Goal: Task Accomplishment & Management: Complete application form

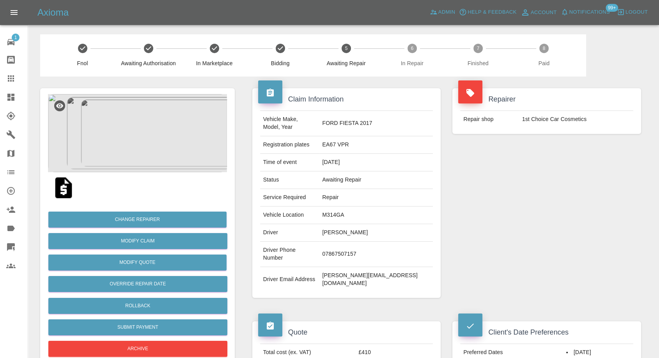
click at [535, 119] on td "1st Choice Car Cosmetics" at bounding box center [576, 119] width 114 height 17
copy div "1st Choice Car Cosmetics"
click at [15, 135] on icon at bounding box center [10, 134] width 9 height 9
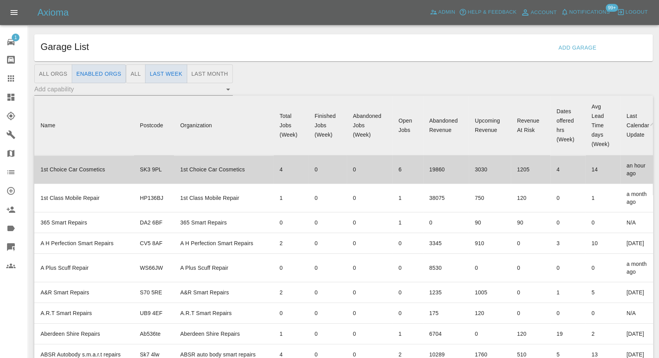
click at [77, 163] on td "1st Choice Car Cosmetics" at bounding box center [83, 169] width 99 height 28
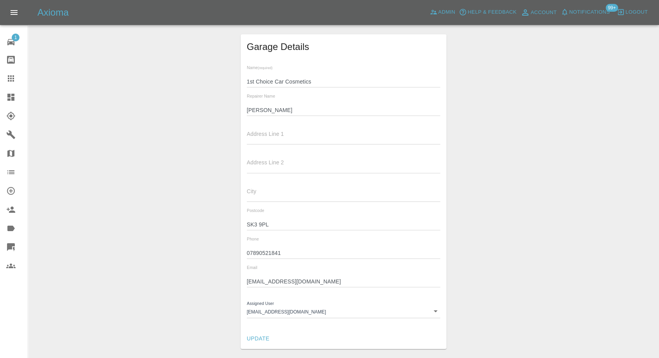
click at [255, 110] on input "Stuart" at bounding box center [344, 110] width 194 height 11
click at [264, 254] on input "07890521841" at bounding box center [344, 252] width 194 height 11
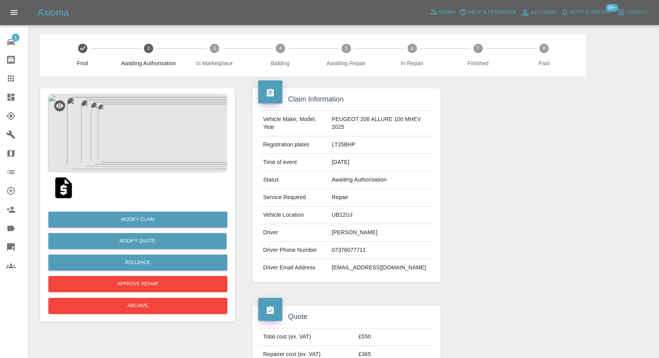
click at [62, 199] on img at bounding box center [63, 187] width 25 height 25
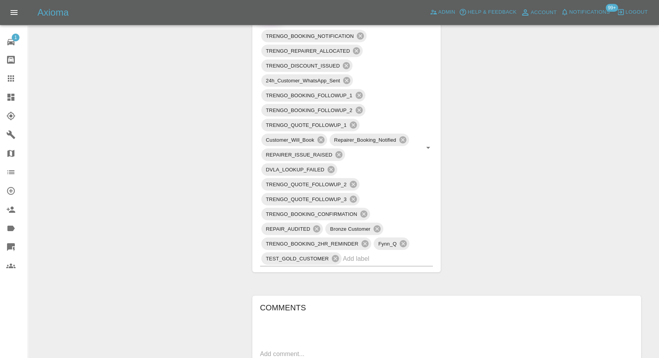
scroll to position [650, 0]
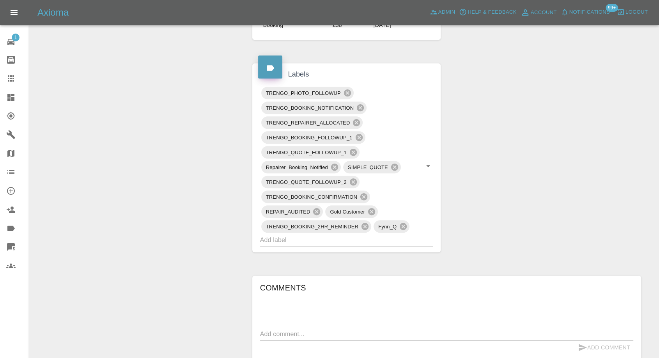
scroll to position [433, 0]
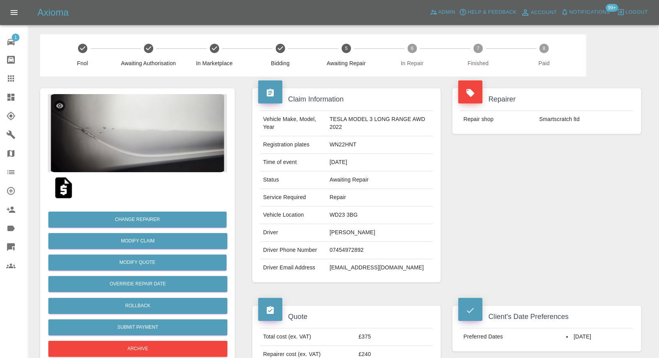
click at [146, 179] on div at bounding box center [137, 187] width 179 height 31
click at [156, 159] on img at bounding box center [137, 133] width 179 height 78
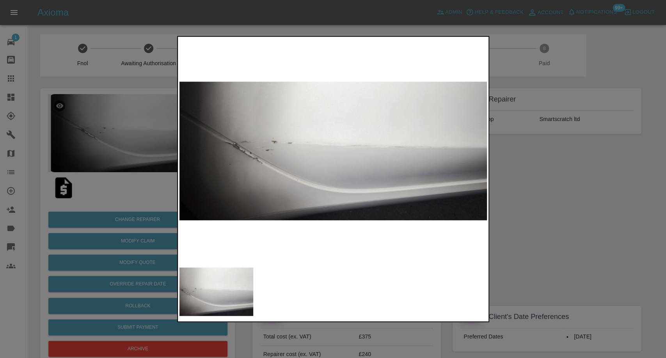
click at [554, 264] on div at bounding box center [333, 179] width 666 height 358
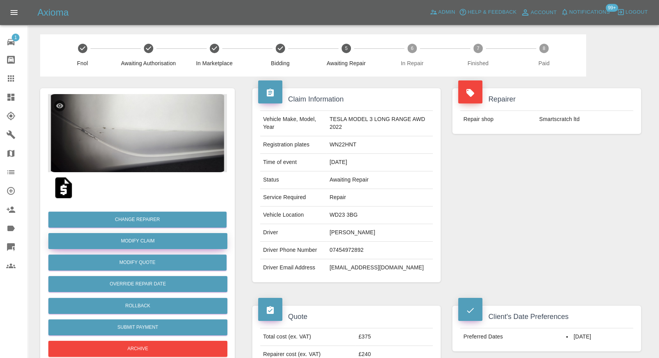
click at [147, 243] on link "Modify Claim" at bounding box center [137, 241] width 179 height 16
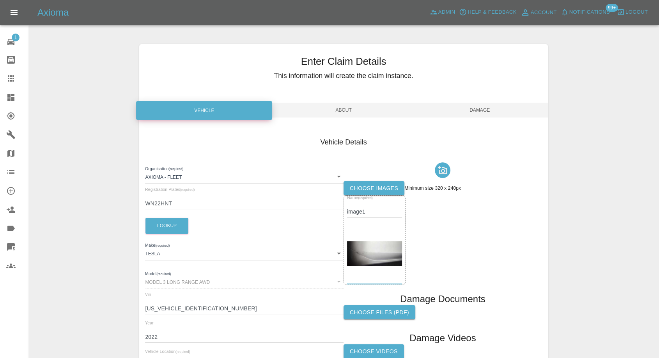
click at [371, 189] on label "Choose images" at bounding box center [374, 188] width 61 height 14
click at [0, 0] on input "Choose images" at bounding box center [0, 0] width 0 height 0
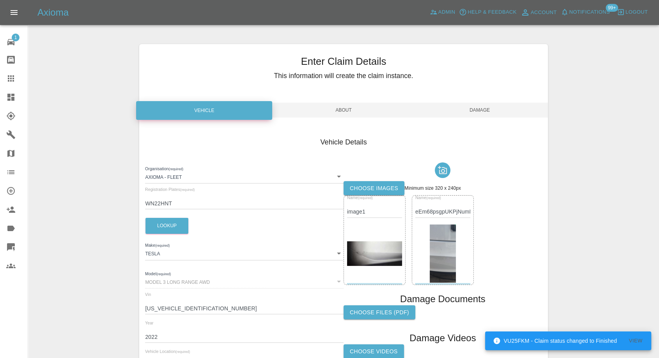
click at [379, 180] on div at bounding box center [443, 170] width 198 height 22
click at [380, 187] on label "Choose images" at bounding box center [374, 188] width 61 height 14
click at [0, 0] on input "Choose images" at bounding box center [0, 0] width 0 height 0
click at [368, 189] on label "Choose images" at bounding box center [374, 188] width 61 height 14
click at [0, 0] on input "Choose images" at bounding box center [0, 0] width 0 height 0
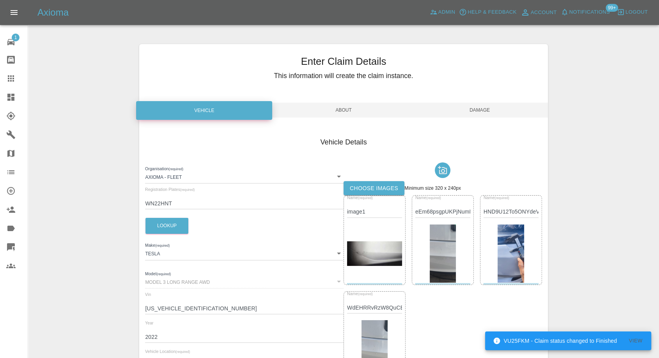
click at [495, 110] on span "Damage" at bounding box center [480, 110] width 136 height 15
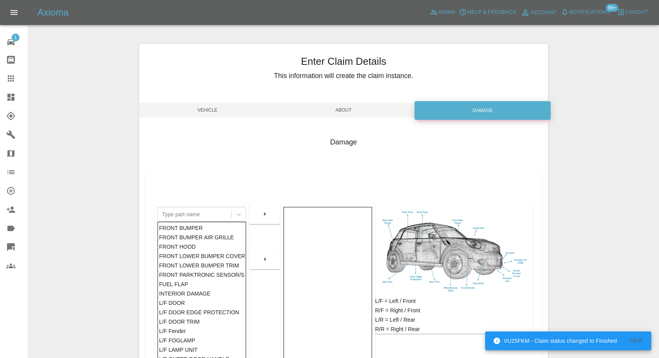
scroll to position [125, 0]
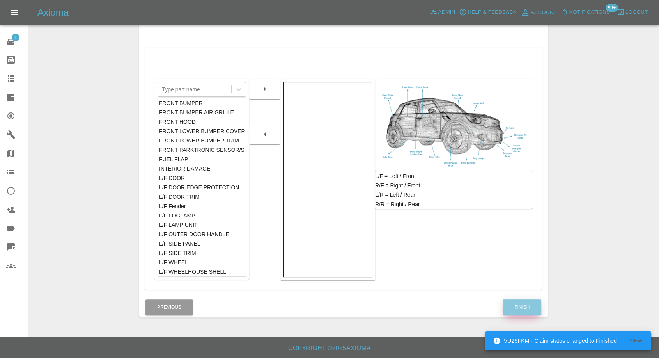
click at [527, 303] on button "Finish" at bounding box center [522, 307] width 39 height 16
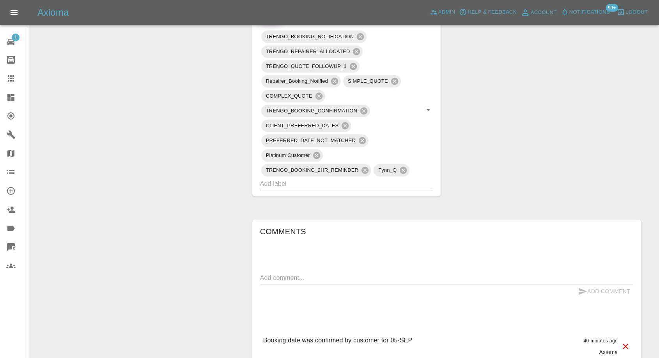
scroll to position [477, 0]
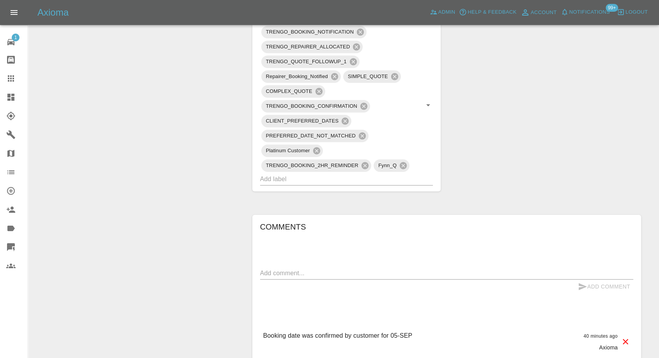
click at [310, 267] on div "x" at bounding box center [446, 273] width 373 height 12
paste textarea "I touched this with dirty fingers to show it on pics. When the car is clean it'…"
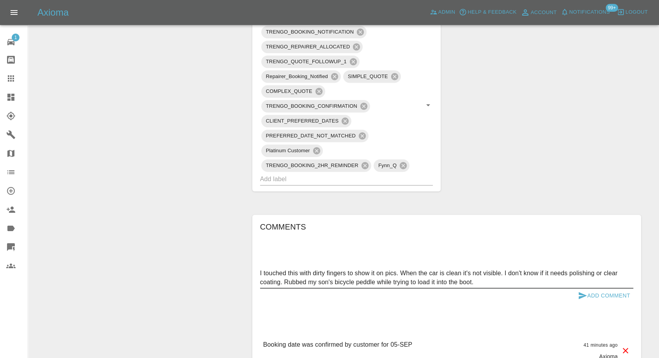
type textarea "I touched this with dirty fingers to show it on pics. When the car is clean it'…"
click at [583, 294] on icon "submit" at bounding box center [583, 295] width 8 height 7
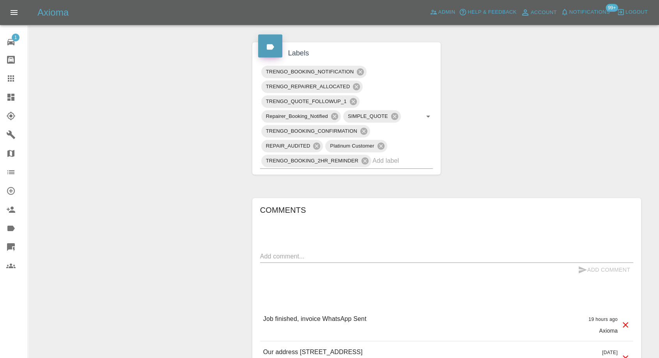
scroll to position [563, 0]
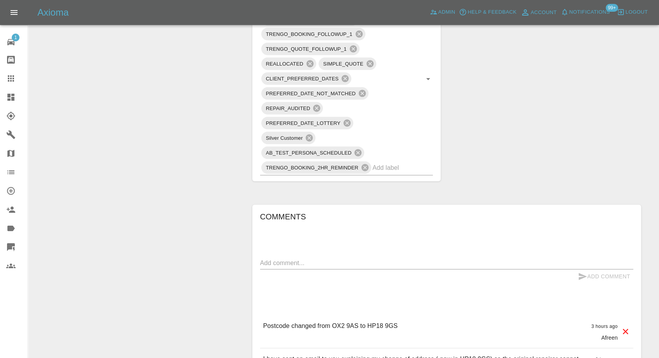
scroll to position [563, 0]
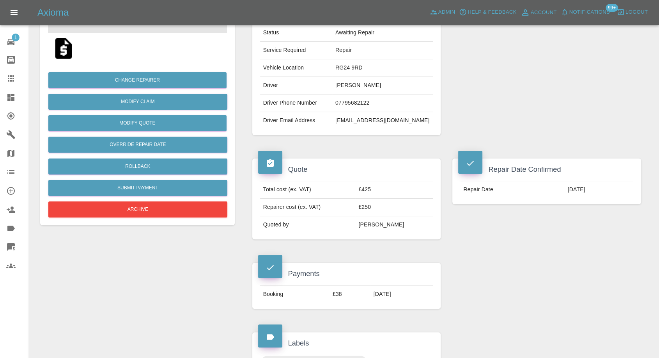
scroll to position [130, 0]
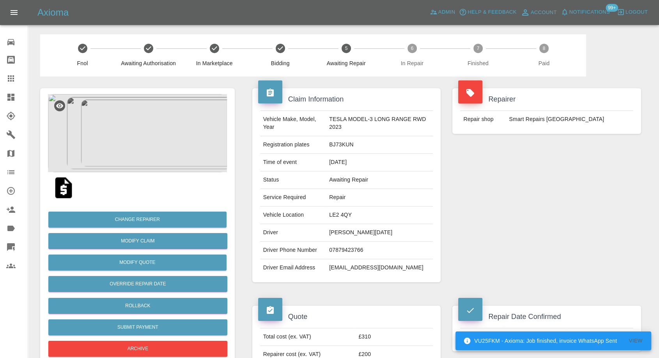
click at [136, 174] on div at bounding box center [137, 187] width 179 height 31
click at [150, 142] on img at bounding box center [137, 133] width 179 height 78
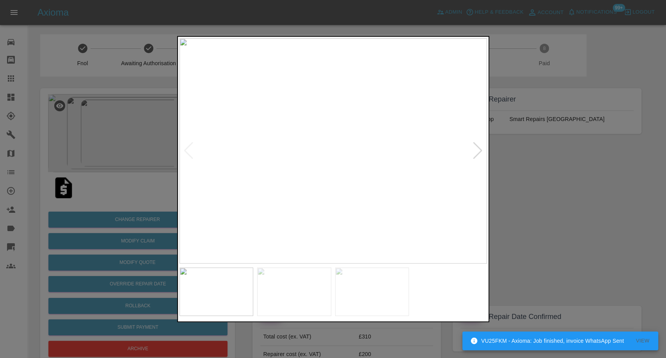
click at [281, 291] on img at bounding box center [294, 291] width 74 height 48
click at [385, 299] on img at bounding box center [372, 291] width 74 height 48
click at [580, 236] on div at bounding box center [333, 179] width 666 height 358
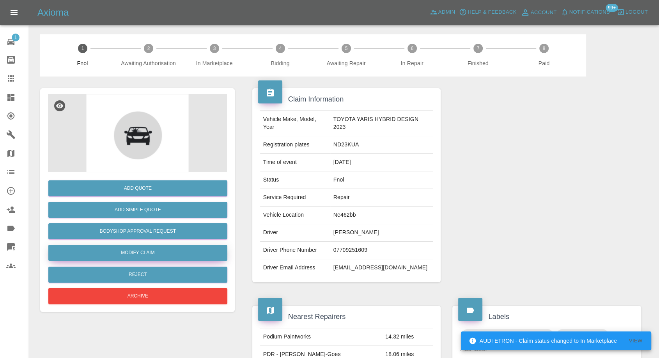
drag, startPoint x: 131, startPoint y: 247, endPoint x: 218, endPoint y: 256, distance: 87.4
click at [131, 248] on link "Modify Claim" at bounding box center [137, 252] width 179 height 16
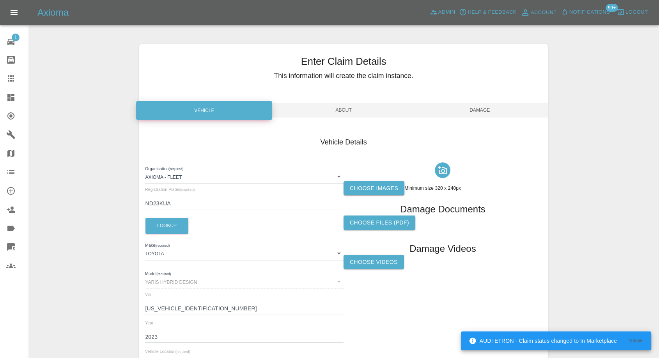
click at [367, 186] on label "Choose images" at bounding box center [374, 188] width 61 height 14
click at [0, 0] on input "Choose images" at bounding box center [0, 0] width 0 height 0
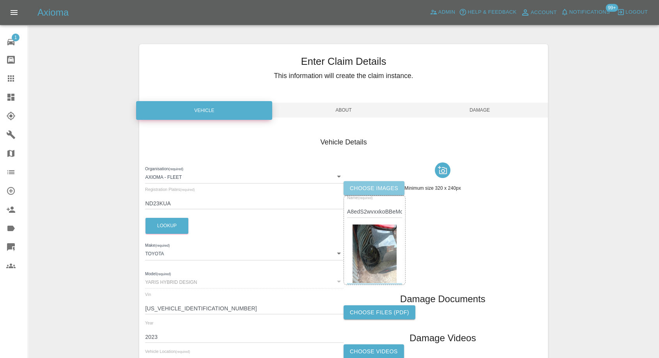
click at [385, 189] on label "Choose images" at bounding box center [374, 188] width 61 height 14
click at [0, 0] on input "Choose images" at bounding box center [0, 0] width 0 height 0
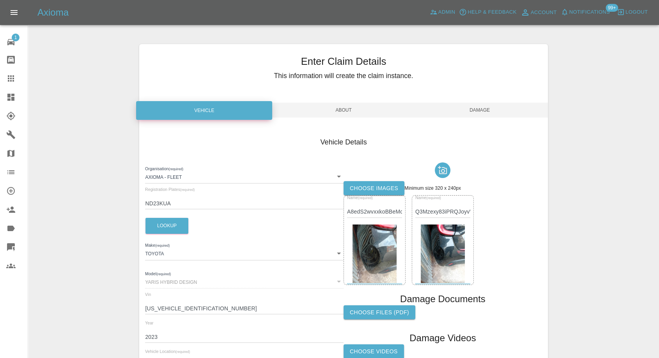
click at [494, 113] on span "Damage" at bounding box center [480, 110] width 136 height 15
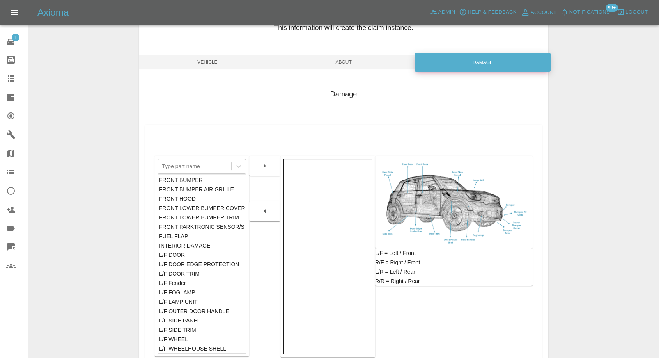
scroll to position [87, 0]
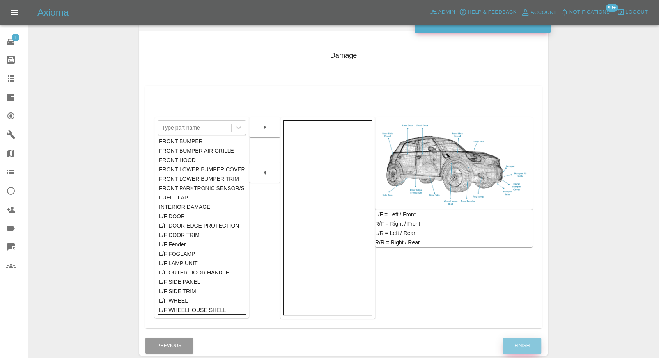
click at [515, 352] on button "Finish" at bounding box center [522, 345] width 39 height 16
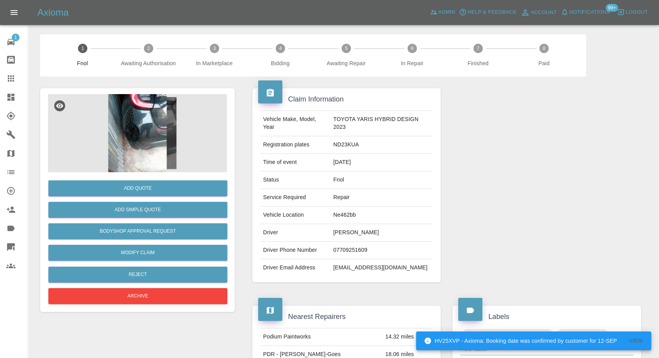
click at [7, 80] on icon at bounding box center [10, 78] width 9 height 9
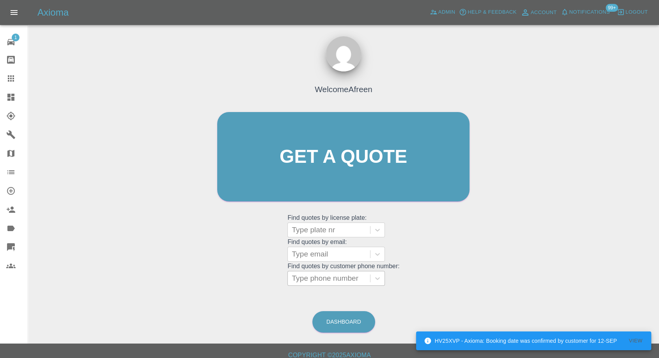
click at [321, 278] on div at bounding box center [329, 278] width 74 height 11
paste input "+447719064231"
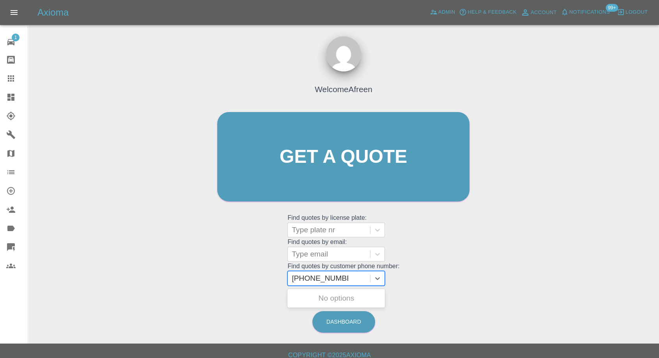
drag, startPoint x: 308, startPoint y: 280, endPoint x: 230, endPoint y: 278, distance: 78.0
click at [234, 280] on div "Welcome Afreen Get a quote Get a quote Find quotes by license plate: Type plate…" at bounding box center [343, 172] width 269 height 236
type input "07719064231"
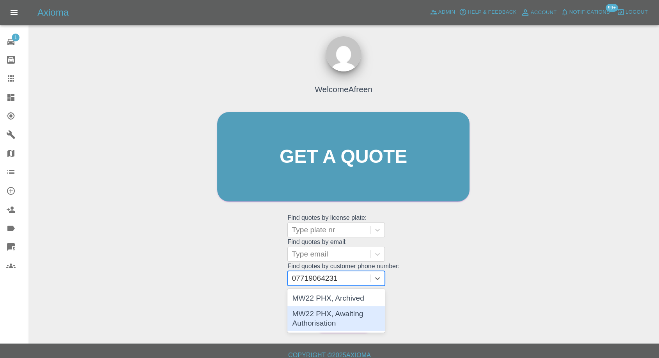
click at [314, 313] on div "MW22 PHX, Awaiting Authorisation" at bounding box center [335, 318] width 97 height 25
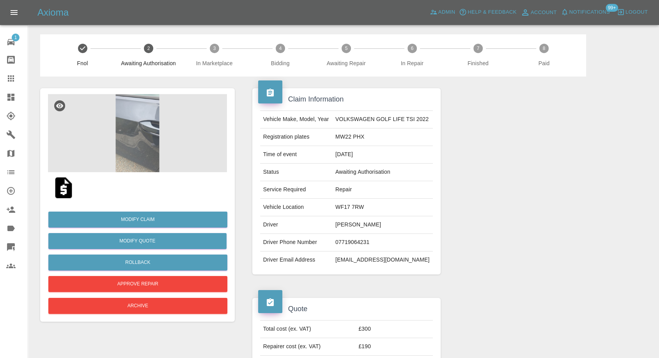
click at [141, 127] on img at bounding box center [137, 133] width 179 height 78
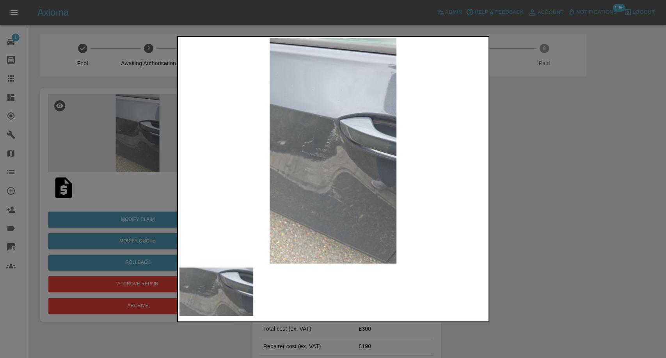
click at [534, 226] on div at bounding box center [333, 179] width 666 height 358
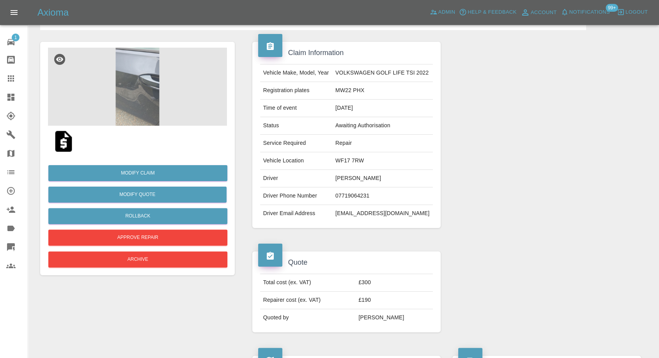
scroll to position [43, 0]
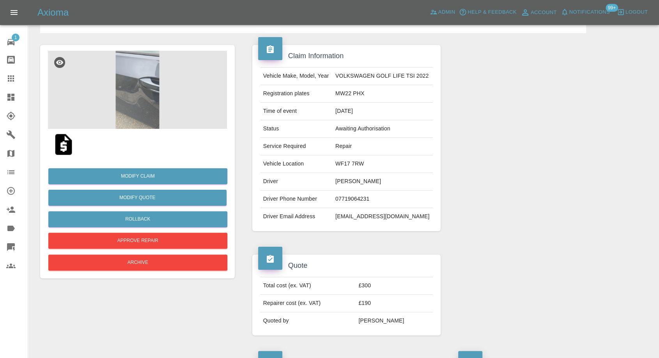
click at [64, 146] on img at bounding box center [63, 144] width 25 height 25
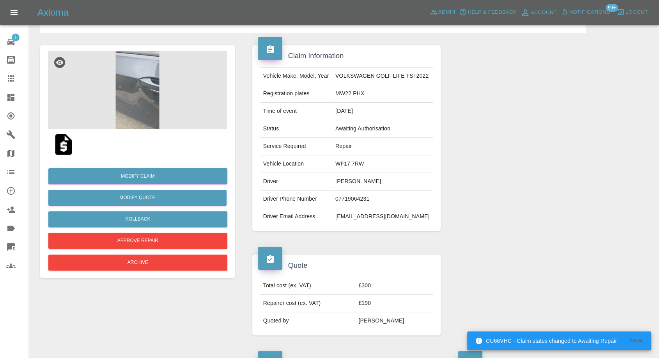
click at [136, 101] on img at bounding box center [137, 90] width 179 height 78
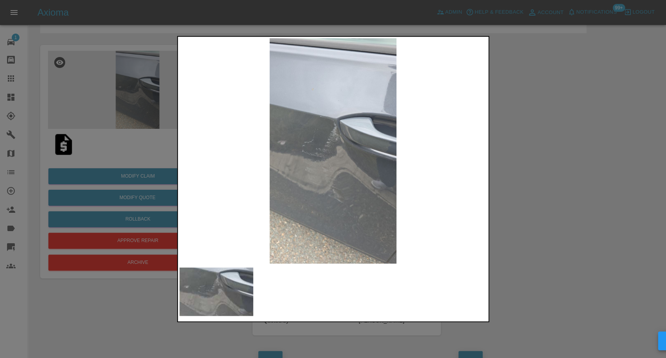
click at [555, 163] on div at bounding box center [333, 179] width 666 height 358
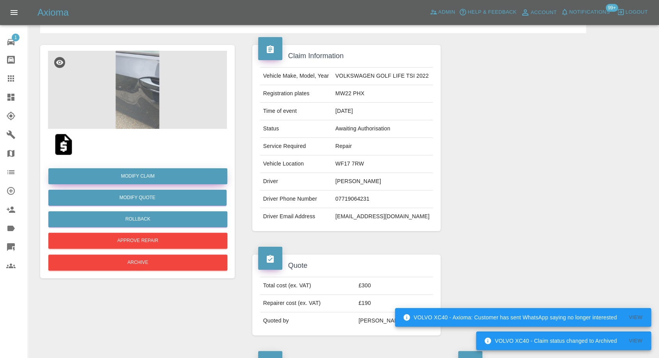
drag, startPoint x: 154, startPoint y: 172, endPoint x: 160, endPoint y: 172, distance: 6.3
click at [154, 172] on link "Modify Claim" at bounding box center [137, 176] width 179 height 16
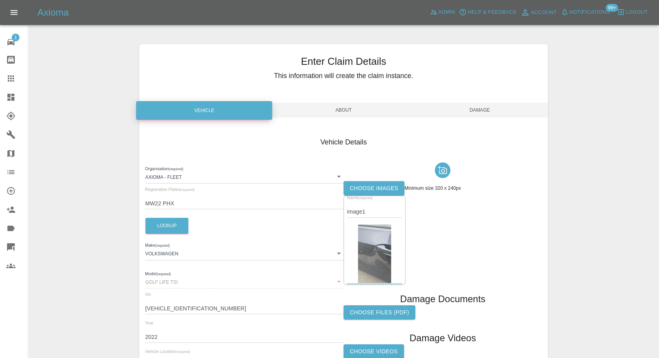
click at [376, 183] on label "Choose images" at bounding box center [374, 188] width 61 height 14
click at [0, 0] on input "Choose images" at bounding box center [0, 0] width 0 height 0
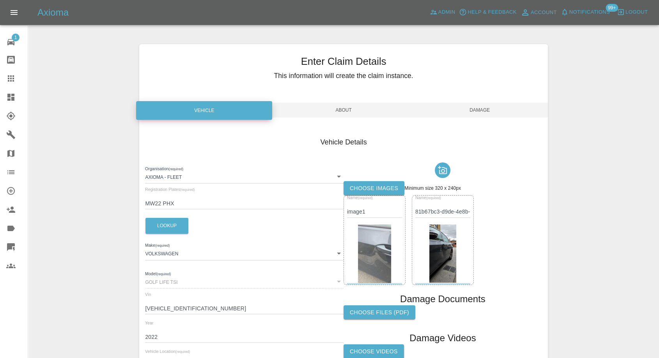
click at [475, 87] on div "Enter Claim Details This information will create the claim instance." at bounding box center [343, 69] width 408 height 51
click at [474, 116] on span "Damage" at bounding box center [480, 110] width 136 height 15
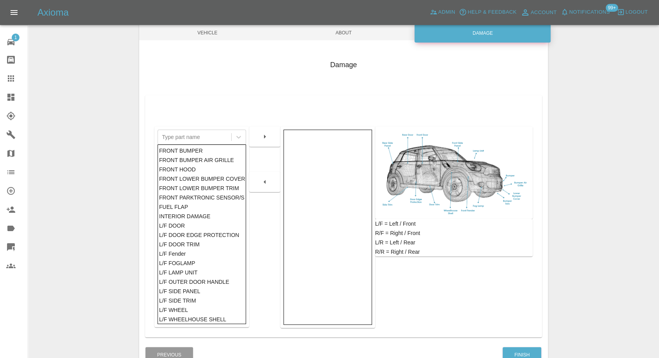
scroll to position [125, 0]
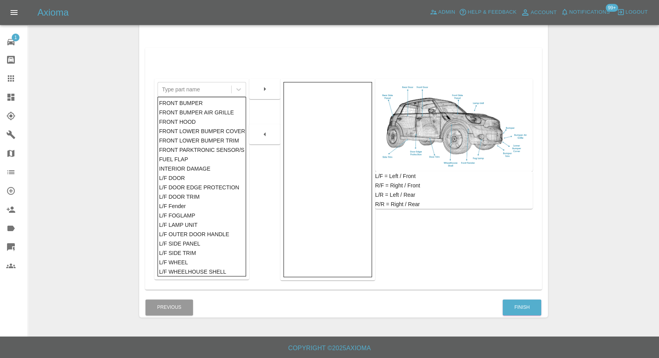
click at [521, 298] on div "Finish" at bounding box center [521, 307] width 39 height 20
click at [524, 307] on button "Finish" at bounding box center [522, 307] width 39 height 16
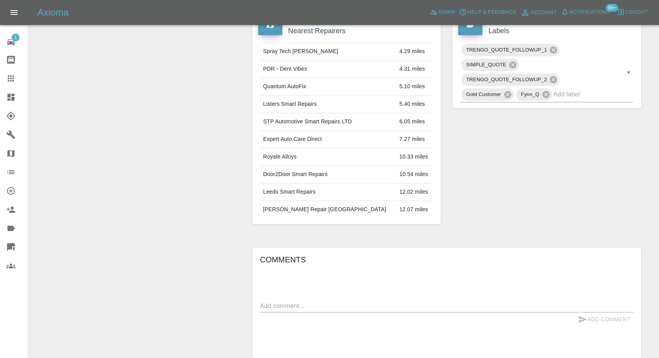
scroll to position [495, 0]
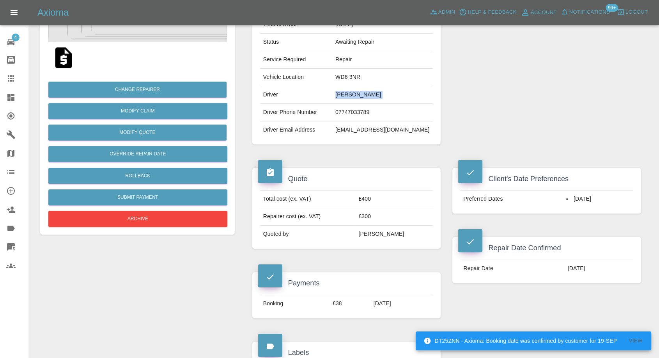
click at [8, 78] on icon at bounding box center [11, 78] width 6 height 6
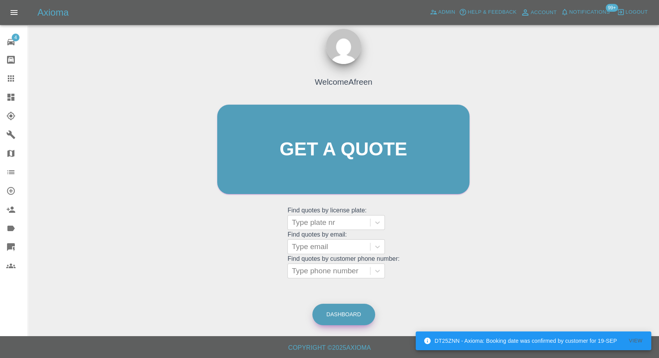
scroll to position [7, 0]
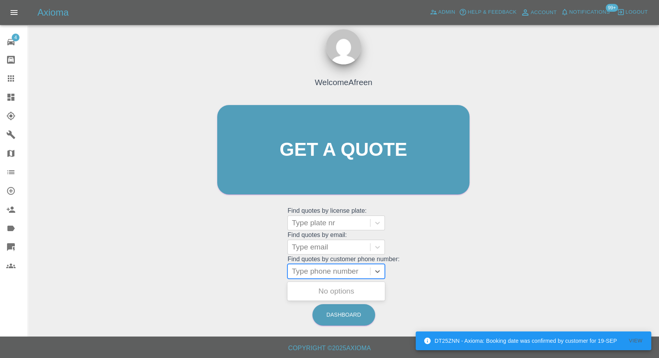
drag, startPoint x: 343, startPoint y: 269, endPoint x: 318, endPoint y: 275, distance: 25.5
click at [343, 269] on div at bounding box center [329, 271] width 74 height 11
paste input "+447719064231"
type input "+447719064231"
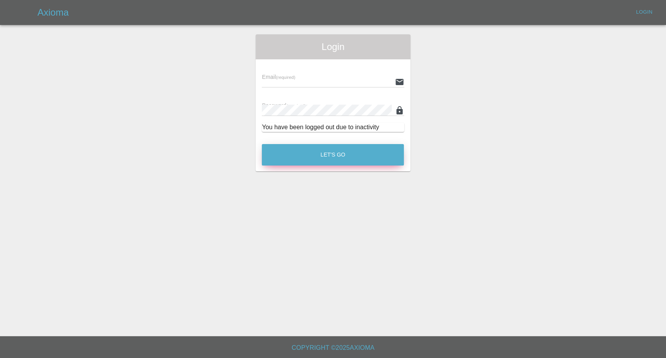
type input "afreen@axioma.co.uk"
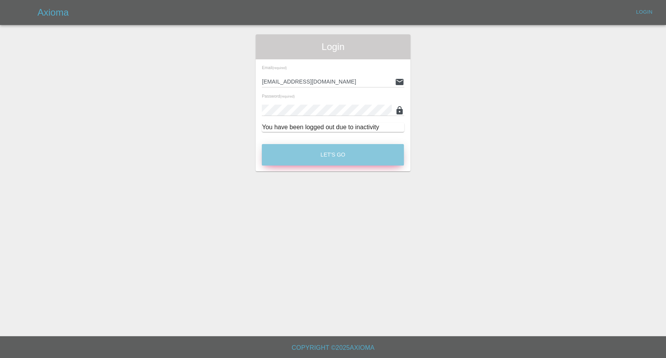
click at [340, 152] on button "Let's Go" at bounding box center [333, 154] width 142 height 21
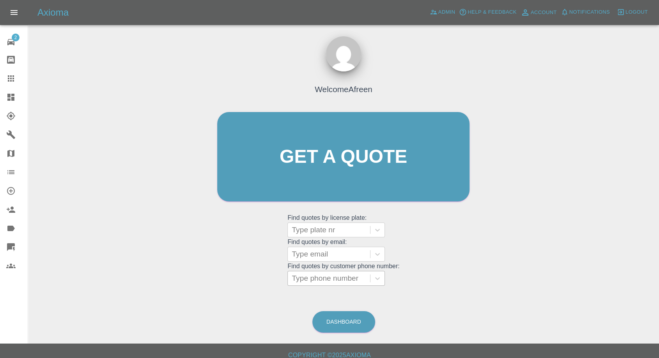
click at [332, 277] on div at bounding box center [329, 278] width 74 height 11
paste input "+447719064231"
drag, startPoint x: 308, startPoint y: 280, endPoint x: 241, endPoint y: 280, distance: 67.1
click at [234, 280] on div "Welcome Afreen Get a quote Get a quote Find quotes by license plate: Type plate…" at bounding box center [343, 172] width 269 height 236
type input "07719064231"
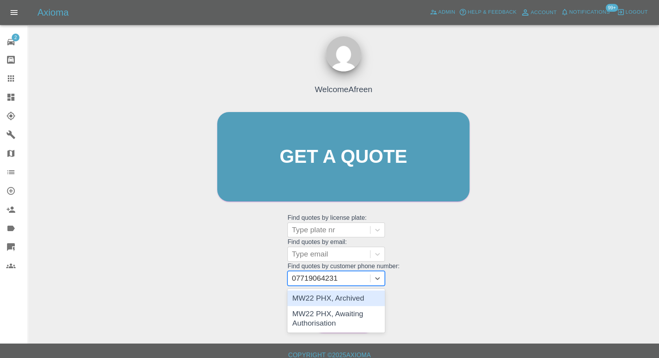
click at [315, 300] on div "MW22 PHX, Archived" at bounding box center [335, 298] width 97 height 16
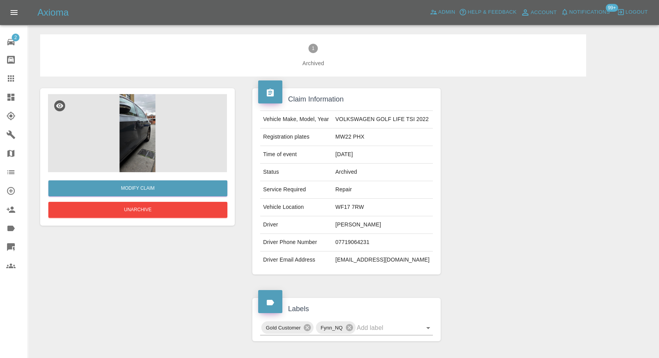
click at [138, 149] on img at bounding box center [137, 133] width 179 height 78
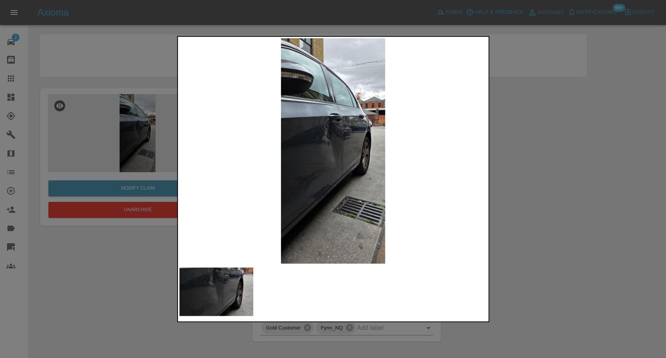
drag, startPoint x: 518, startPoint y: 241, endPoint x: 396, endPoint y: 143, distance: 156.4
click at [519, 241] on div at bounding box center [333, 179] width 666 height 358
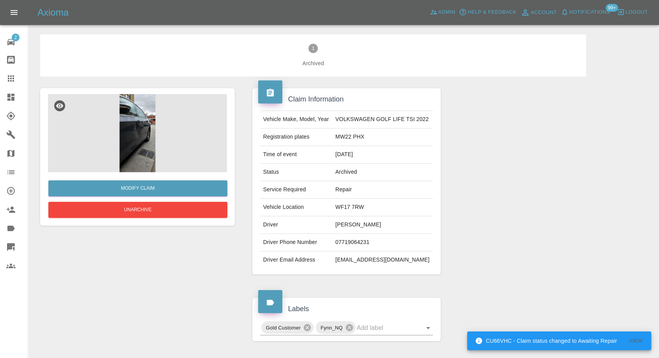
click at [129, 126] on img at bounding box center [137, 133] width 179 height 78
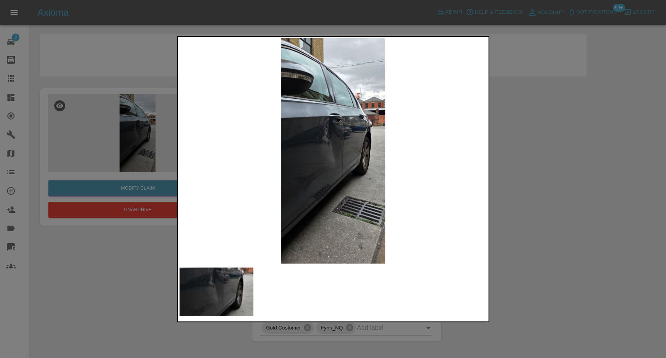
click at [325, 157] on img at bounding box center [332, 150] width 307 height 225
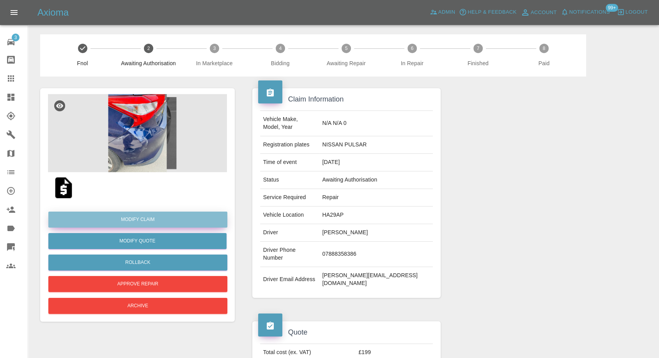
click at [134, 222] on link "Modify Claim" at bounding box center [137, 219] width 179 height 16
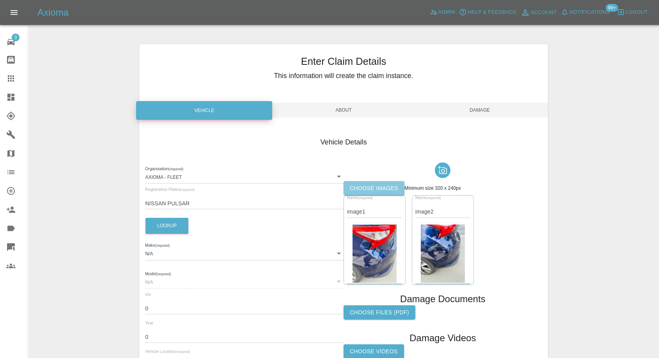
click at [361, 182] on label "Choose images" at bounding box center [374, 188] width 61 height 14
click at [0, 0] on input "Choose images" at bounding box center [0, 0] width 0 height 0
click at [384, 186] on label "Choose images" at bounding box center [374, 188] width 61 height 14
click at [0, 0] on input "Choose images" at bounding box center [0, 0] width 0 height 0
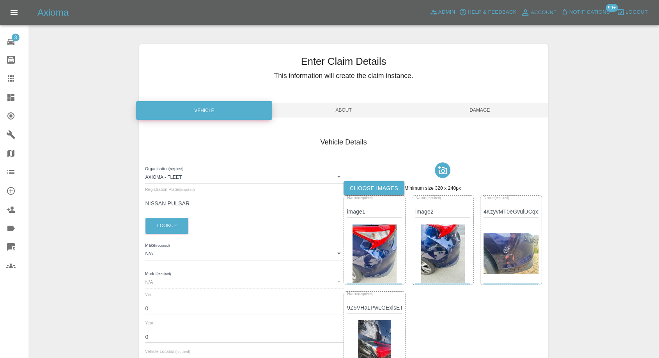
click at [381, 188] on label "Choose images" at bounding box center [374, 188] width 61 height 14
click at [0, 0] on input "Choose images" at bounding box center [0, 0] width 0 height 0
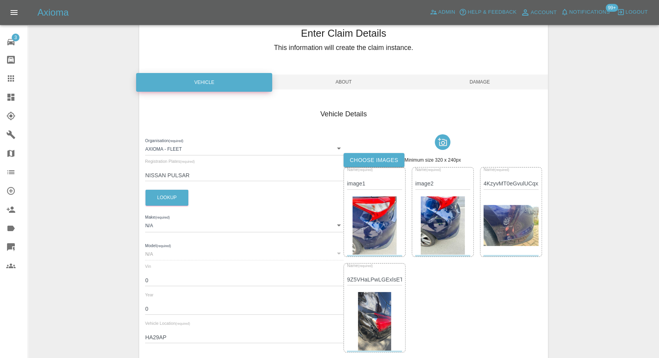
scroll to position [43, 0]
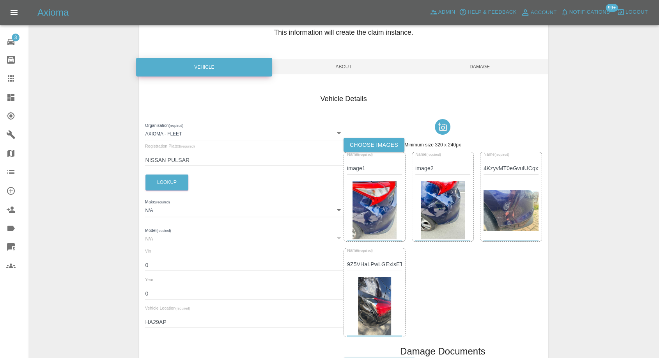
click at [364, 141] on label "Choose images" at bounding box center [374, 145] width 61 height 14
click at [0, 0] on input "Choose images" at bounding box center [0, 0] width 0 height 0
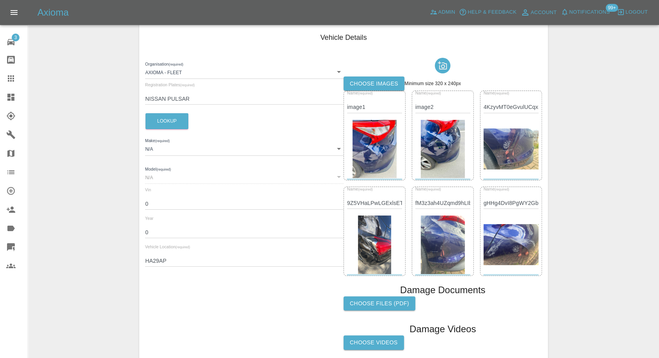
scroll to position [169, 0]
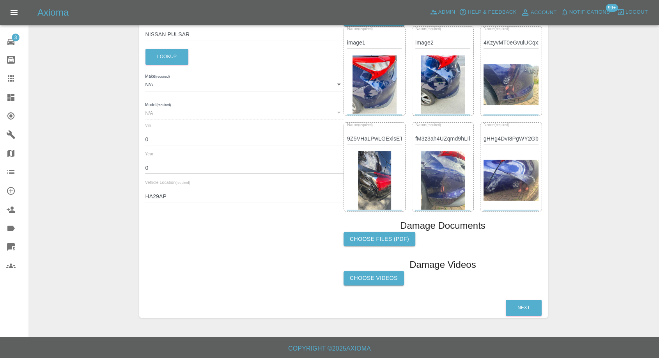
click at [374, 182] on img at bounding box center [374, 180] width 33 height 58
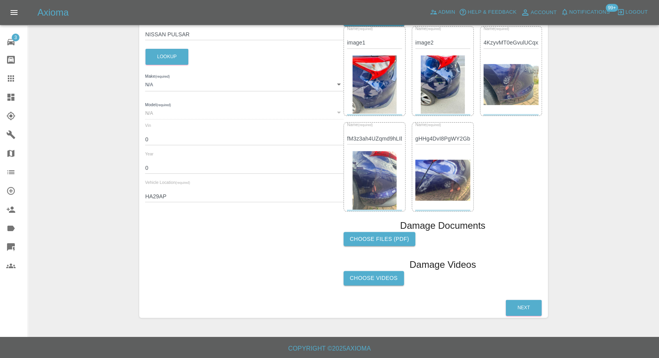
click at [380, 276] on label "Choose Videos" at bounding box center [374, 278] width 60 height 14
click at [0, 0] on input "Choose Videos" at bounding box center [0, 0] width 0 height 0
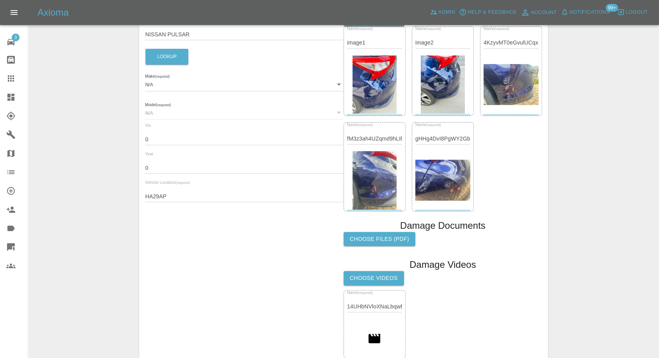
scroll to position [0, 0]
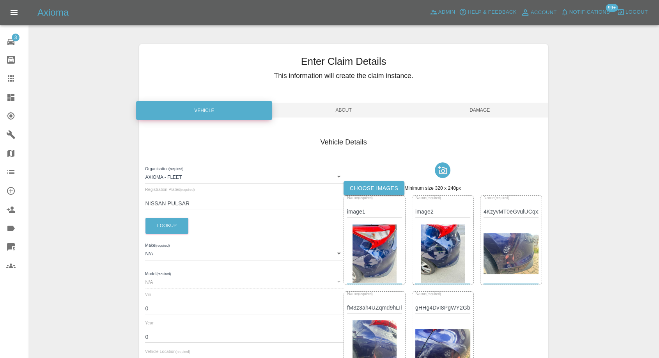
drag, startPoint x: 487, startPoint y: 101, endPoint x: 486, endPoint y: 110, distance: 9.4
click at [487, 103] on div "Enter Claim Details This information will create the claim instance. Vehicle Ab…" at bounding box center [343, 299] width 408 height 510
click at [486, 110] on span "Damage" at bounding box center [480, 110] width 136 height 15
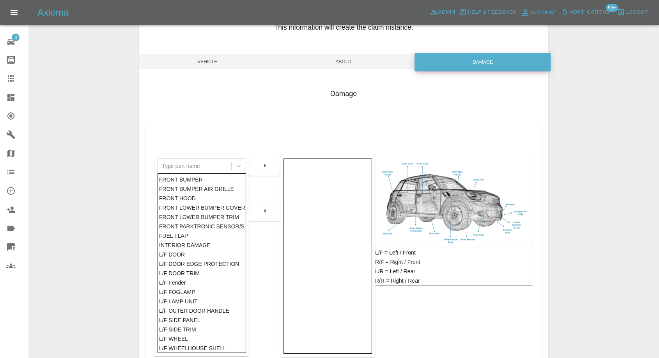
scroll to position [87, 0]
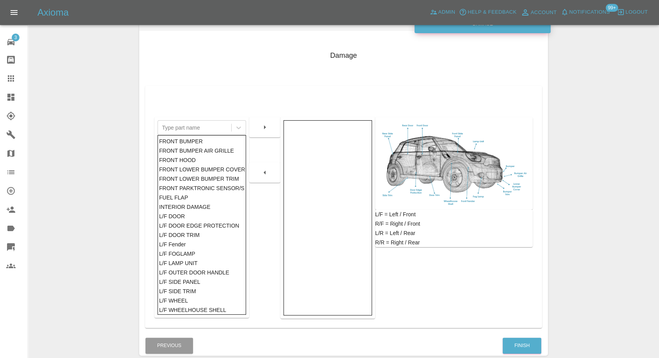
click at [530, 336] on div "Finish" at bounding box center [521, 345] width 39 height 20
click at [526, 341] on button "Finish" at bounding box center [522, 345] width 39 height 16
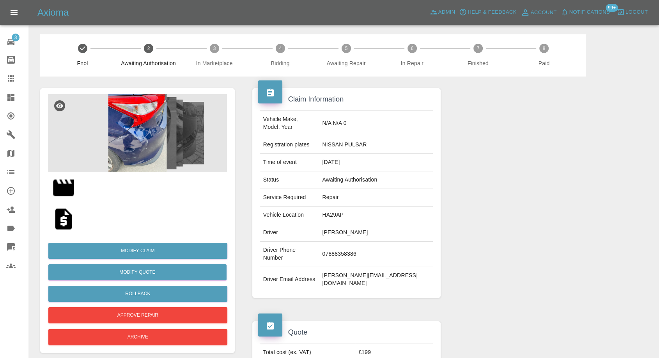
click at [118, 137] on img at bounding box center [137, 133] width 179 height 78
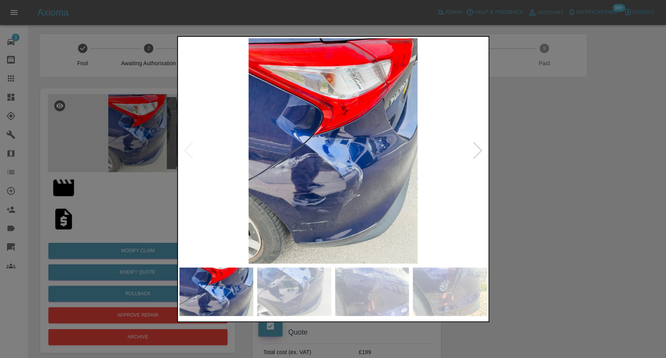
click at [333, 294] on div at bounding box center [332, 291] width 307 height 48
click at [364, 296] on img at bounding box center [372, 291] width 74 height 48
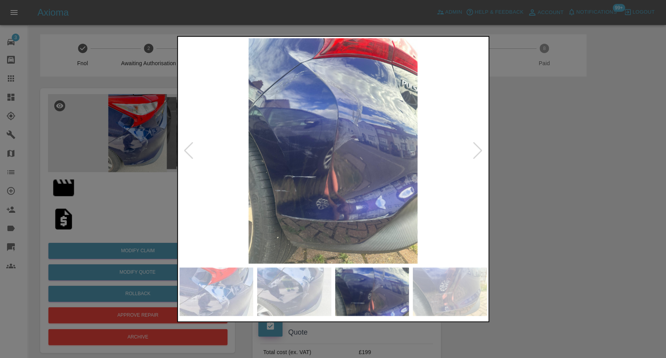
click at [436, 294] on img at bounding box center [450, 291] width 74 height 48
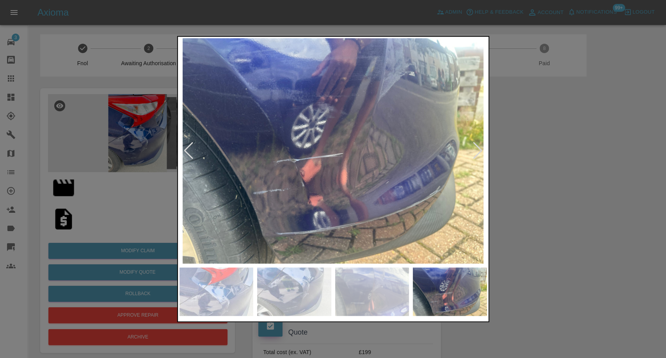
click at [547, 210] on div at bounding box center [333, 179] width 666 height 358
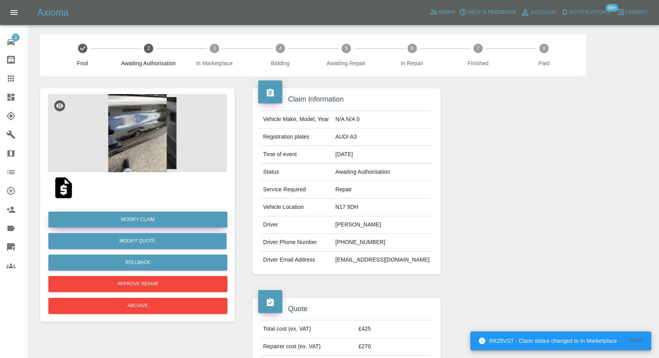
click at [128, 224] on link "Modify Claim" at bounding box center [137, 219] width 179 height 16
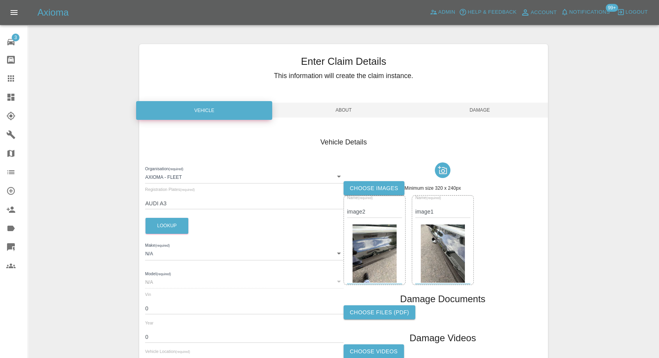
click at [371, 188] on label "Choose images" at bounding box center [374, 188] width 61 height 14
click at [0, 0] on input "Choose images" at bounding box center [0, 0] width 0 height 0
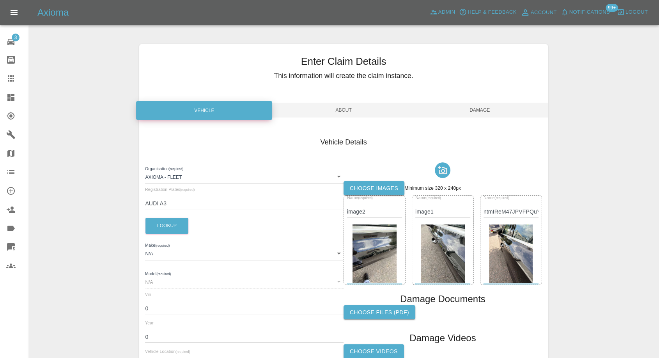
click at [484, 112] on span "Damage" at bounding box center [480, 110] width 136 height 15
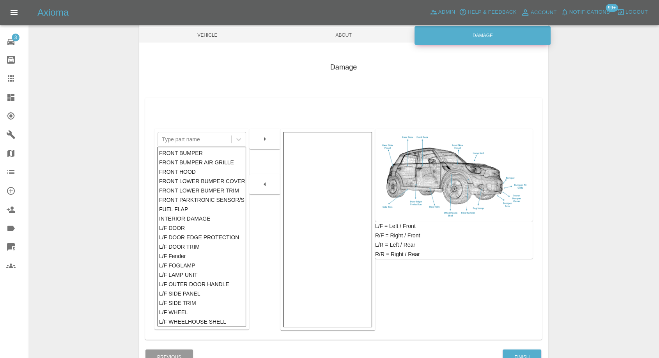
scroll to position [125, 0]
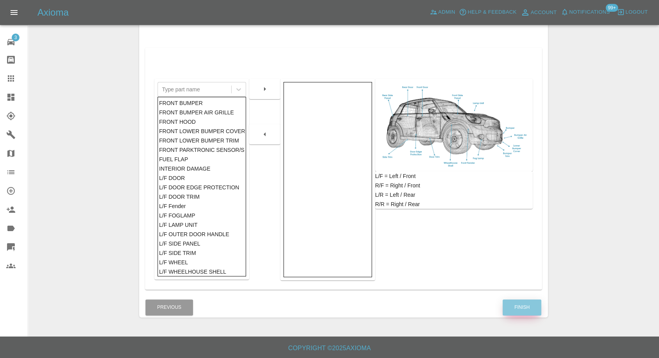
click at [526, 307] on button "Finish" at bounding box center [522, 307] width 39 height 16
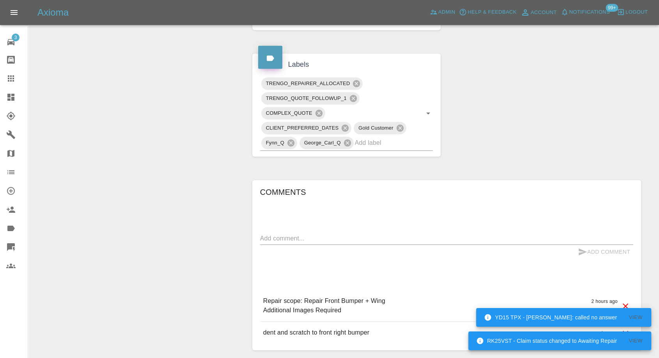
scroll to position [411, 0]
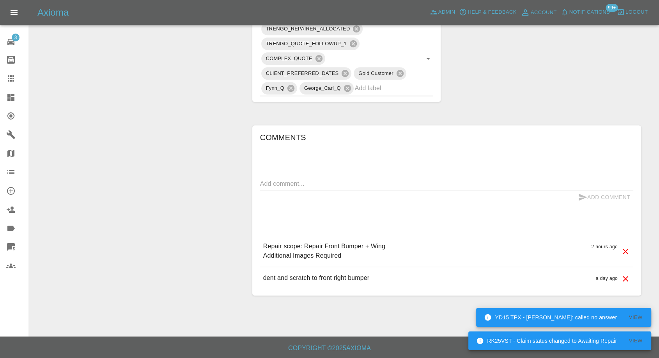
click at [306, 186] on textarea at bounding box center [446, 183] width 373 height 9
paste textarea "well house [STREET_ADDRESS]"
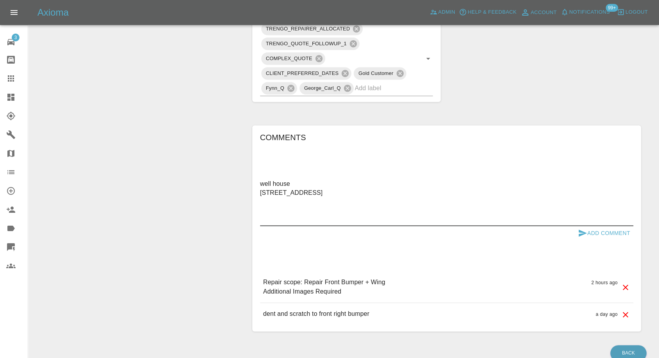
type textarea "well house [STREET_ADDRESS]"
click at [580, 233] on icon "submit" at bounding box center [583, 232] width 8 height 7
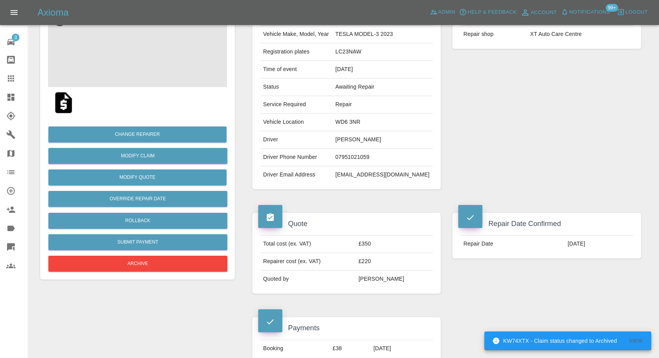
scroll to position [87, 0]
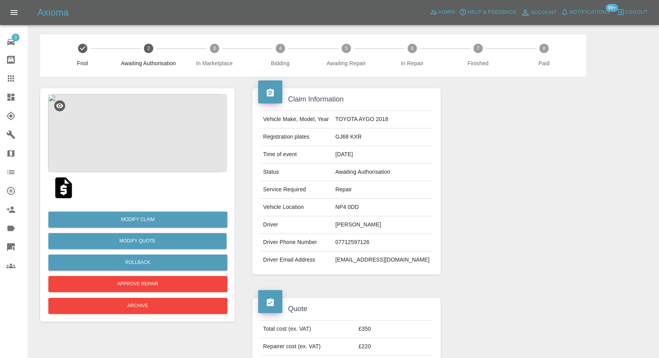
click at [70, 192] on img at bounding box center [63, 187] width 25 height 25
click at [111, 124] on img at bounding box center [137, 133] width 179 height 78
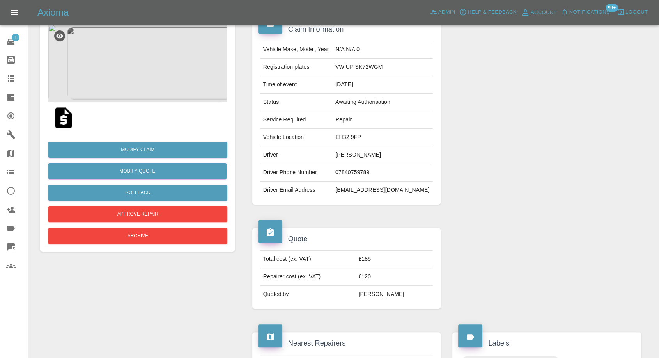
scroll to position [173, 0]
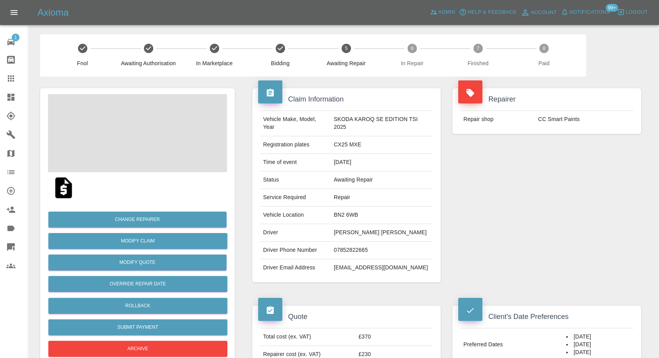
scroll to position [87, 0]
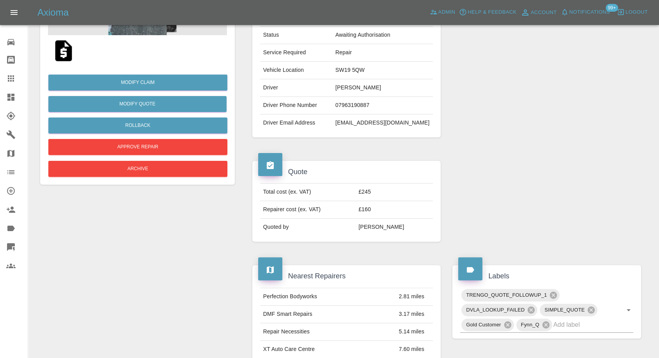
scroll to position [173, 0]
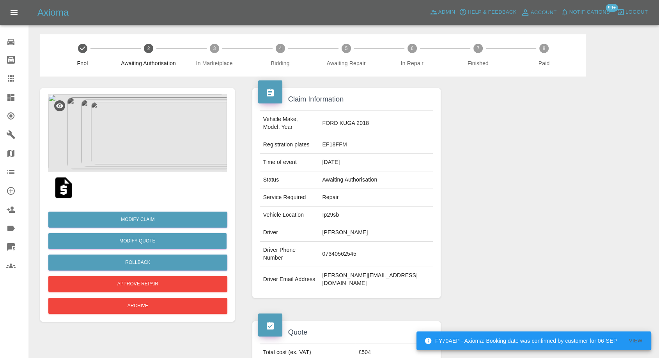
click at [112, 126] on img at bounding box center [137, 133] width 179 height 78
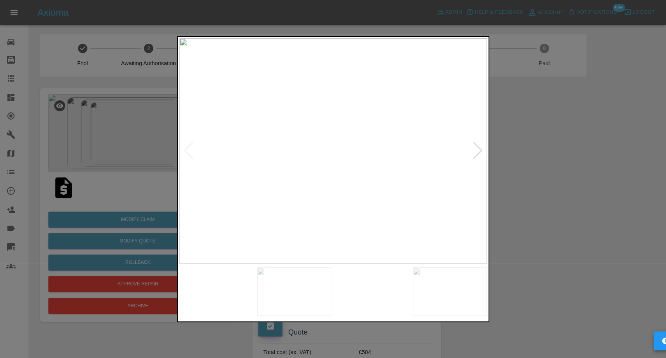
click at [293, 292] on img at bounding box center [294, 291] width 74 height 48
click at [376, 299] on img at bounding box center [372, 291] width 74 height 48
click at [467, 315] on img at bounding box center [450, 291] width 74 height 48
click at [480, 152] on img at bounding box center [332, 150] width 307 height 225
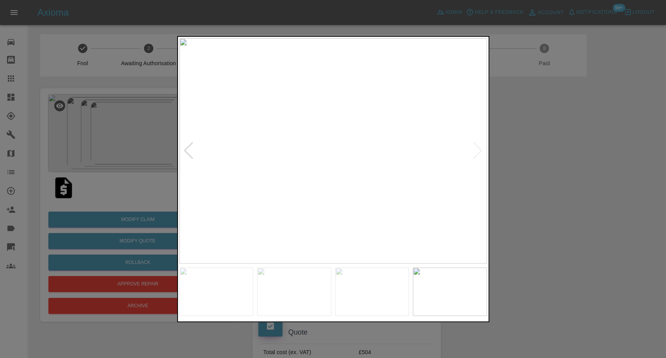
click at [476, 152] on img at bounding box center [332, 150] width 307 height 225
click at [357, 271] on img at bounding box center [372, 291] width 74 height 48
click at [297, 291] on img at bounding box center [294, 291] width 74 height 48
click at [223, 287] on img at bounding box center [216, 291] width 74 height 48
click at [501, 210] on div at bounding box center [333, 179] width 666 height 358
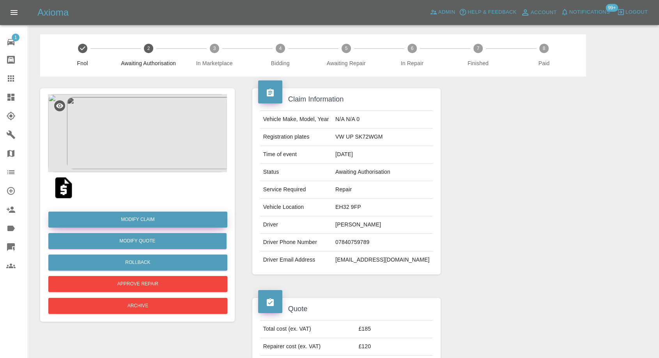
click at [136, 218] on link "Modify Claim" at bounding box center [137, 219] width 179 height 16
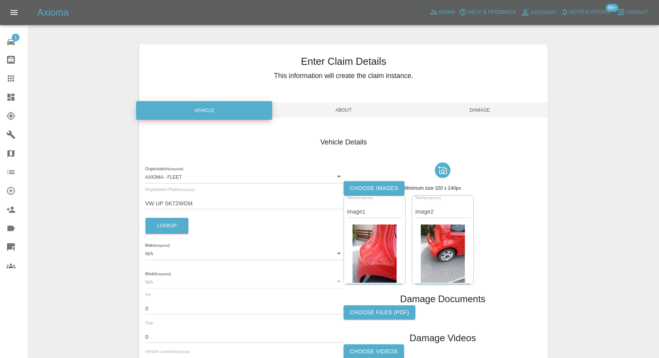
click at [361, 185] on label "Choose images" at bounding box center [374, 188] width 61 height 14
click at [0, 0] on input "Choose images" at bounding box center [0, 0] width 0 height 0
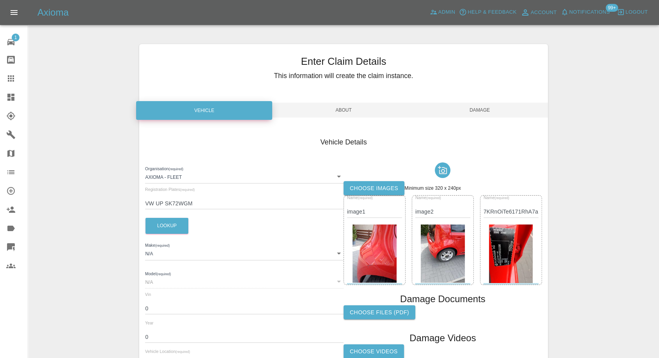
click at [490, 108] on span "Damage" at bounding box center [480, 110] width 136 height 15
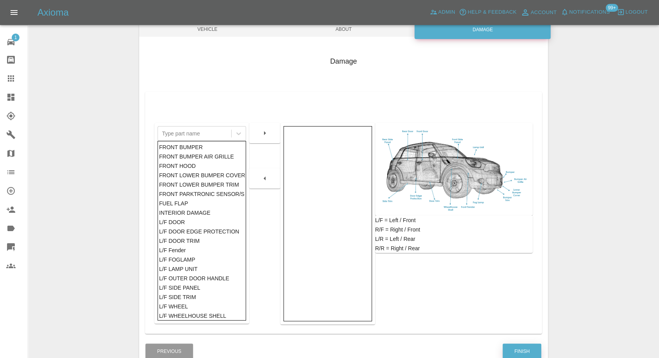
scroll to position [125, 0]
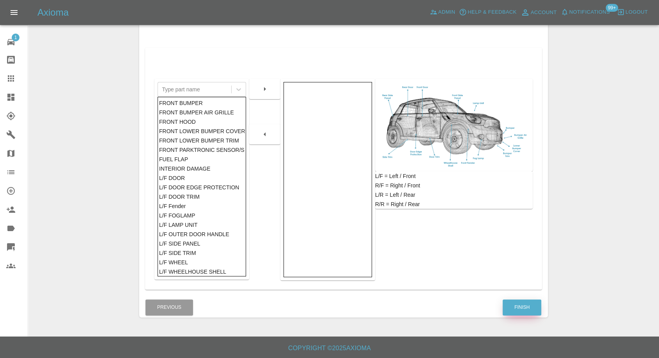
click at [522, 310] on button "Finish" at bounding box center [522, 307] width 39 height 16
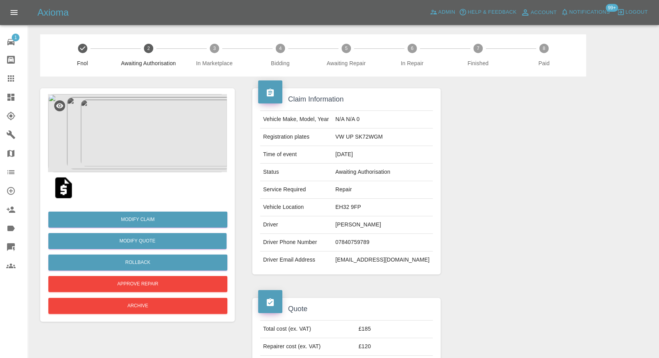
click at [145, 106] on img at bounding box center [137, 133] width 179 height 78
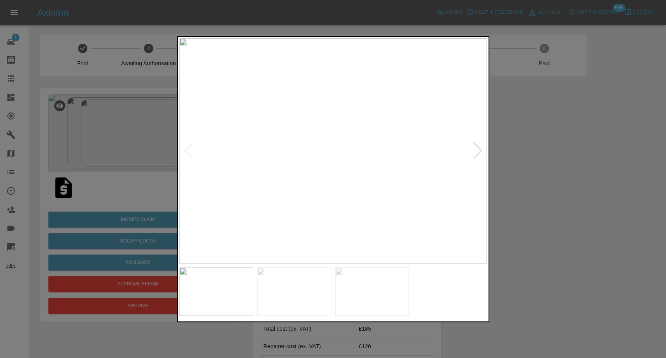
click at [361, 291] on img at bounding box center [372, 291] width 74 height 48
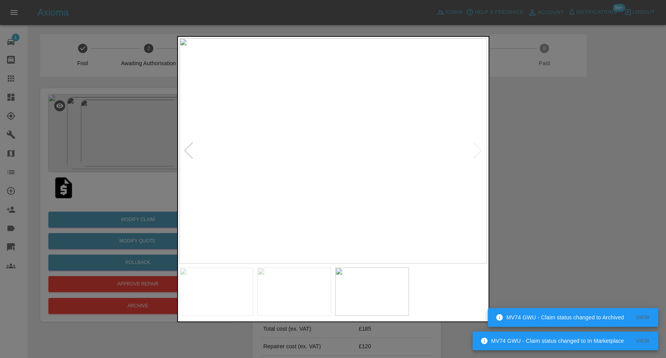
click at [579, 194] on div at bounding box center [333, 179] width 666 height 358
